Goal: Task Accomplishment & Management: Manage account settings

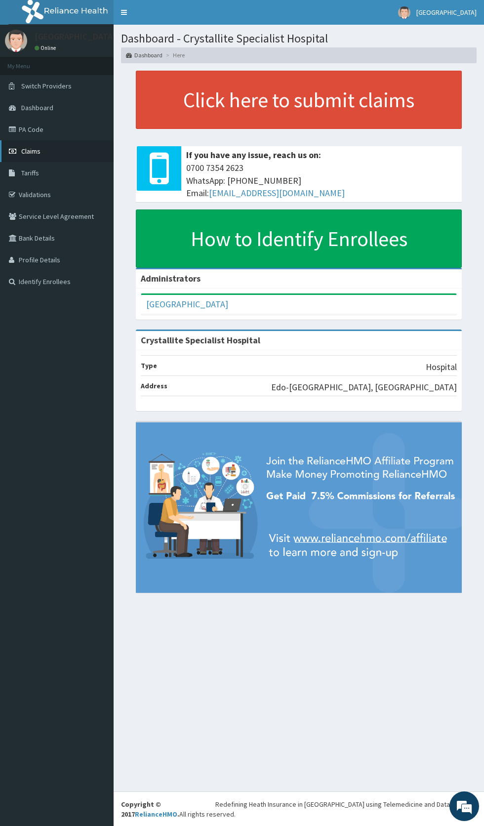
click at [19, 150] on link "Claims" at bounding box center [57, 151] width 114 height 22
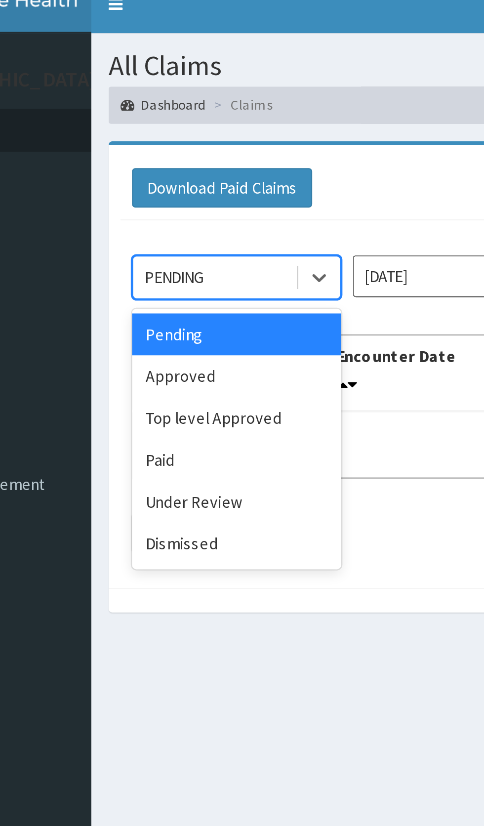
click at [173, 224] on div "Under Review" at bounding box center [175, 224] width 89 height 18
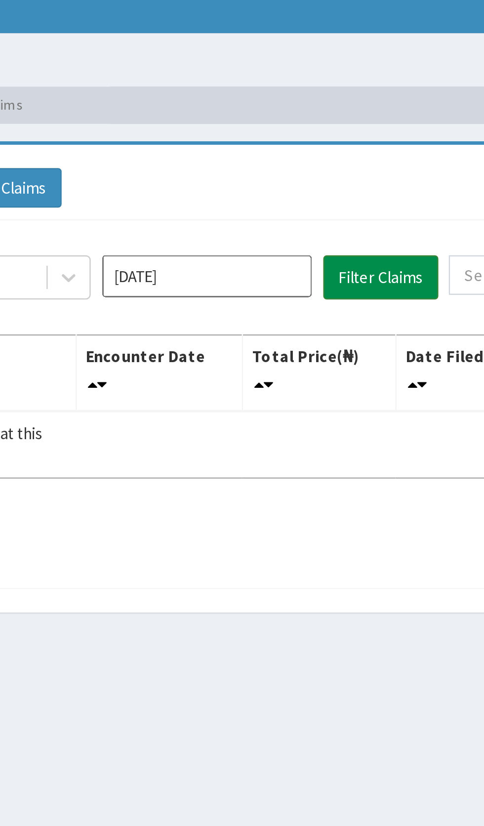
click at [336, 124] on button "Filter Claims" at bounding box center [343, 128] width 49 height 19
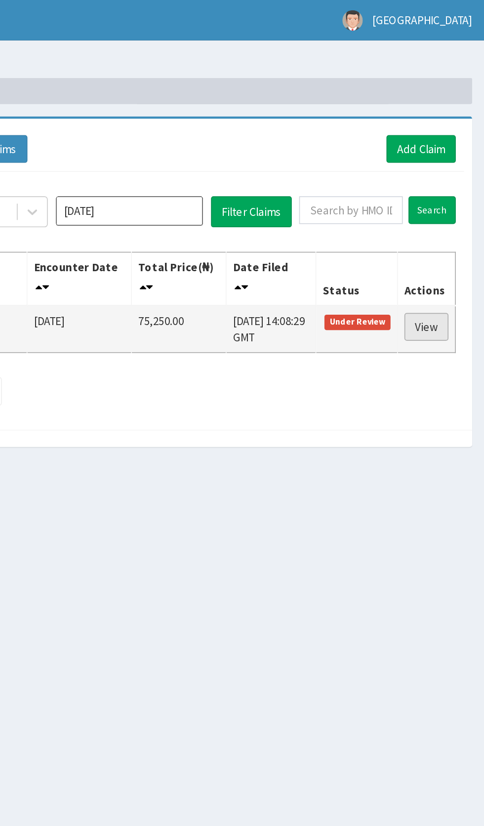
click at [448, 202] on link "View" at bounding box center [449, 198] width 27 height 17
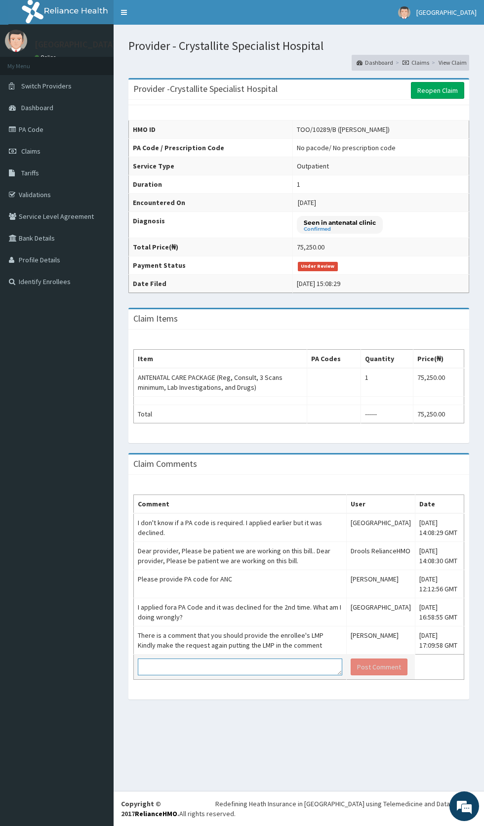
click at [208, 667] on textarea at bounding box center [240, 666] width 205 height 17
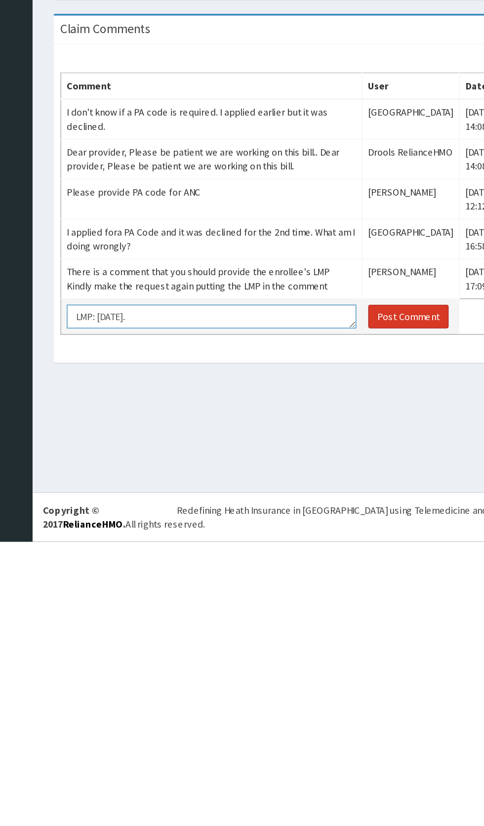
type textarea "LMP: [DATE]."
click at [394, 671] on button "Post Comment" at bounding box center [379, 666] width 57 height 17
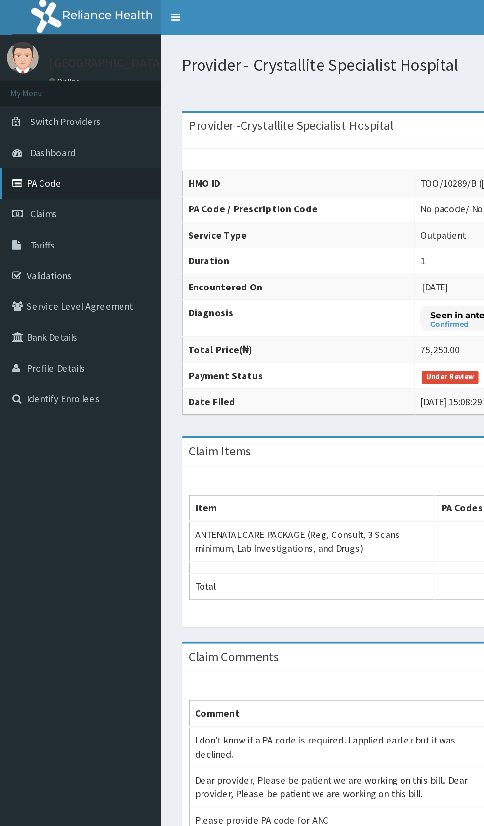
click at [37, 126] on link "PA Code" at bounding box center [57, 130] width 114 height 22
